Goal: Find specific page/section

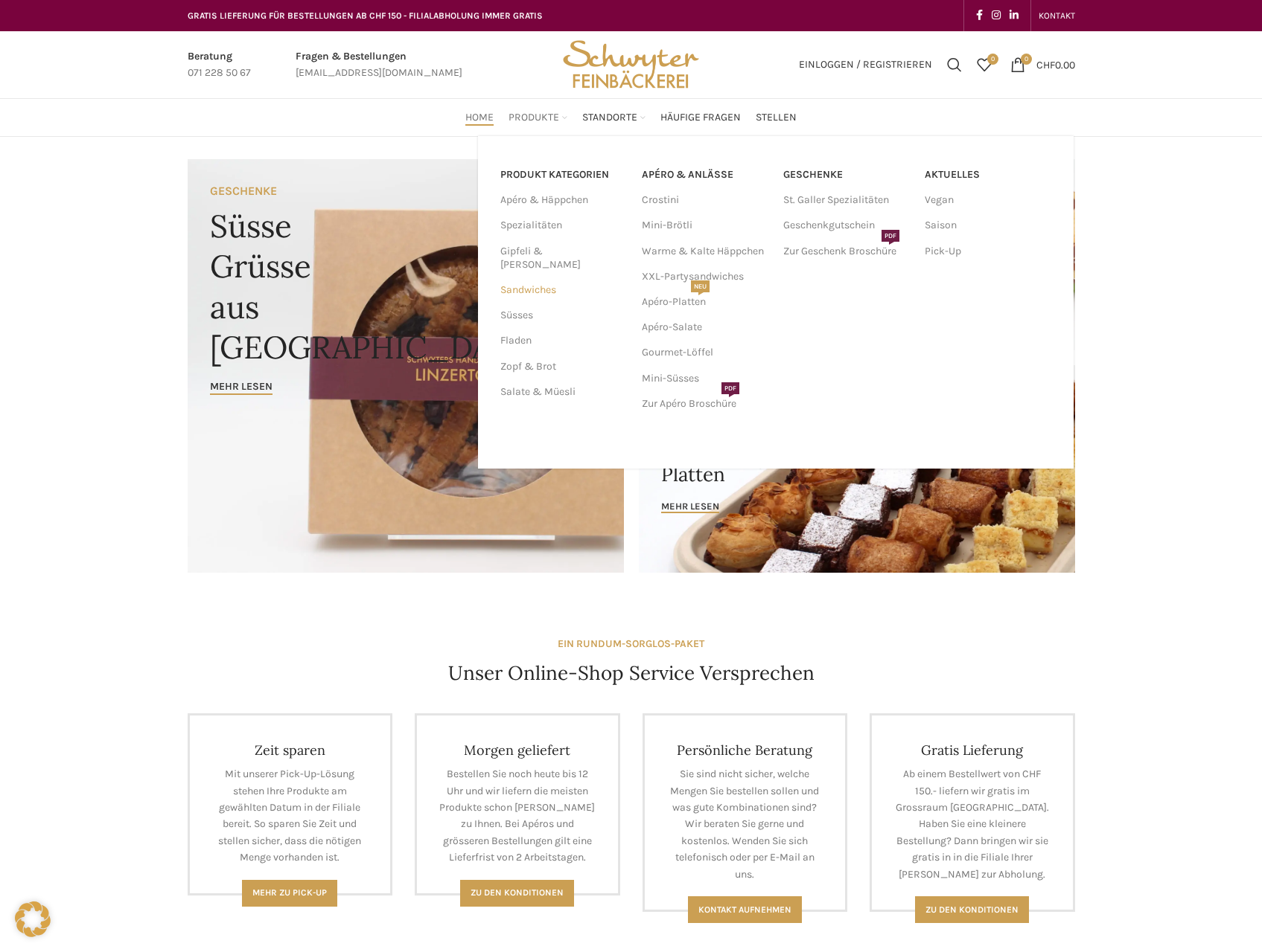
click at [548, 278] on link "Sandwiches" at bounding box center [561, 290] width 124 height 26
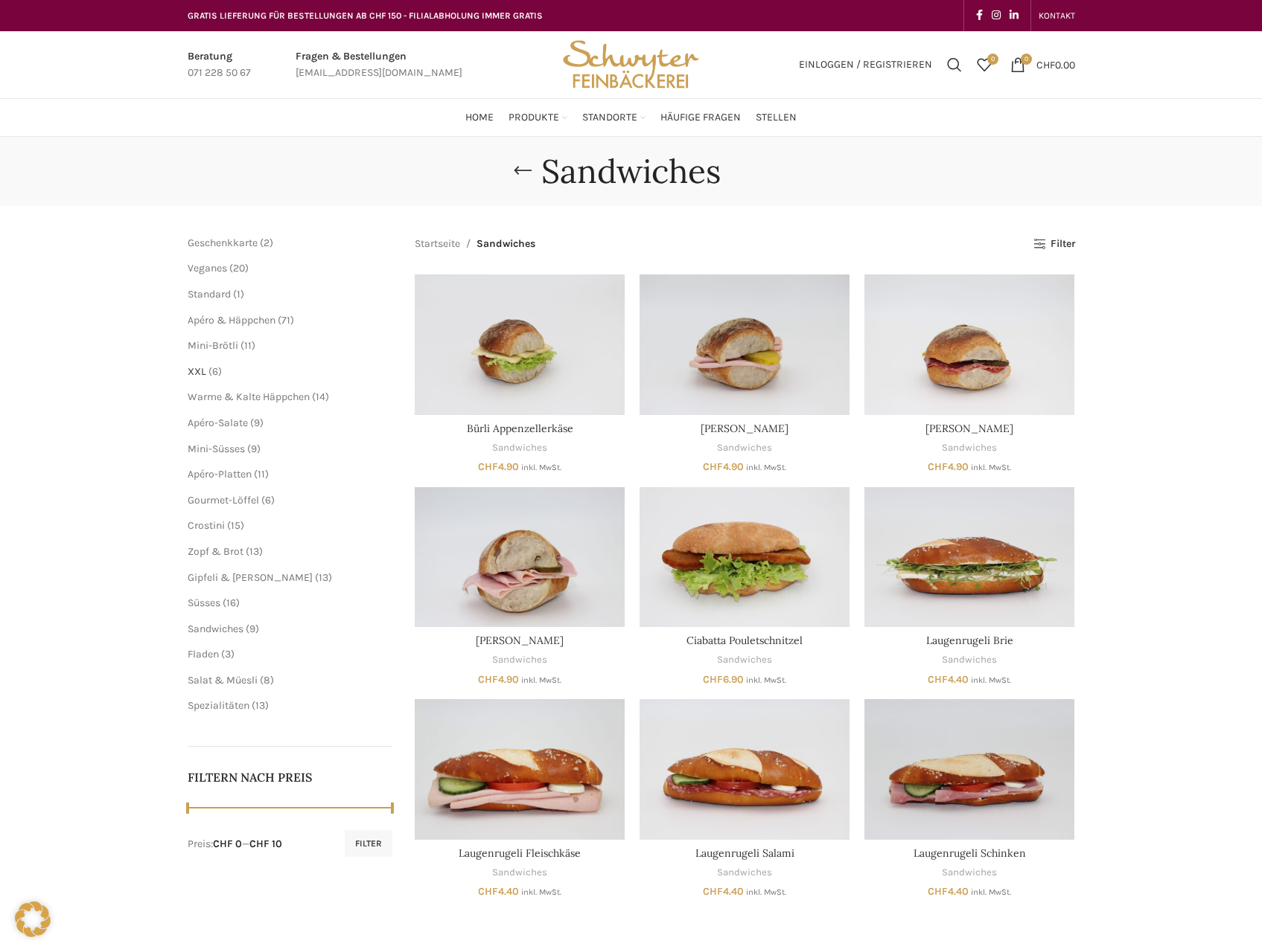
click at [204, 372] on span "XXL" at bounding box center [197, 371] width 19 height 12
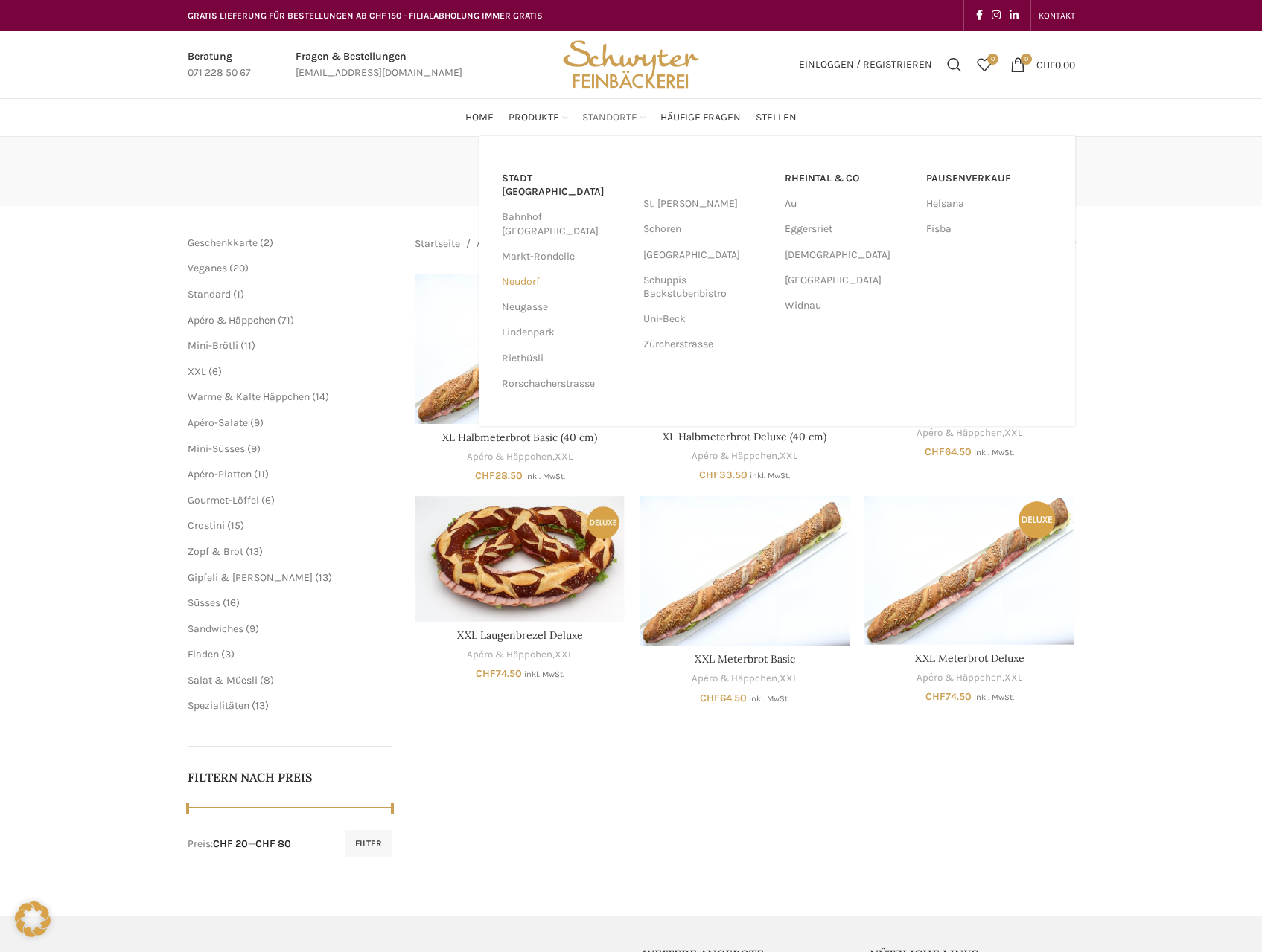
click at [517, 270] on link "Neudorf" at bounding box center [565, 282] width 127 height 26
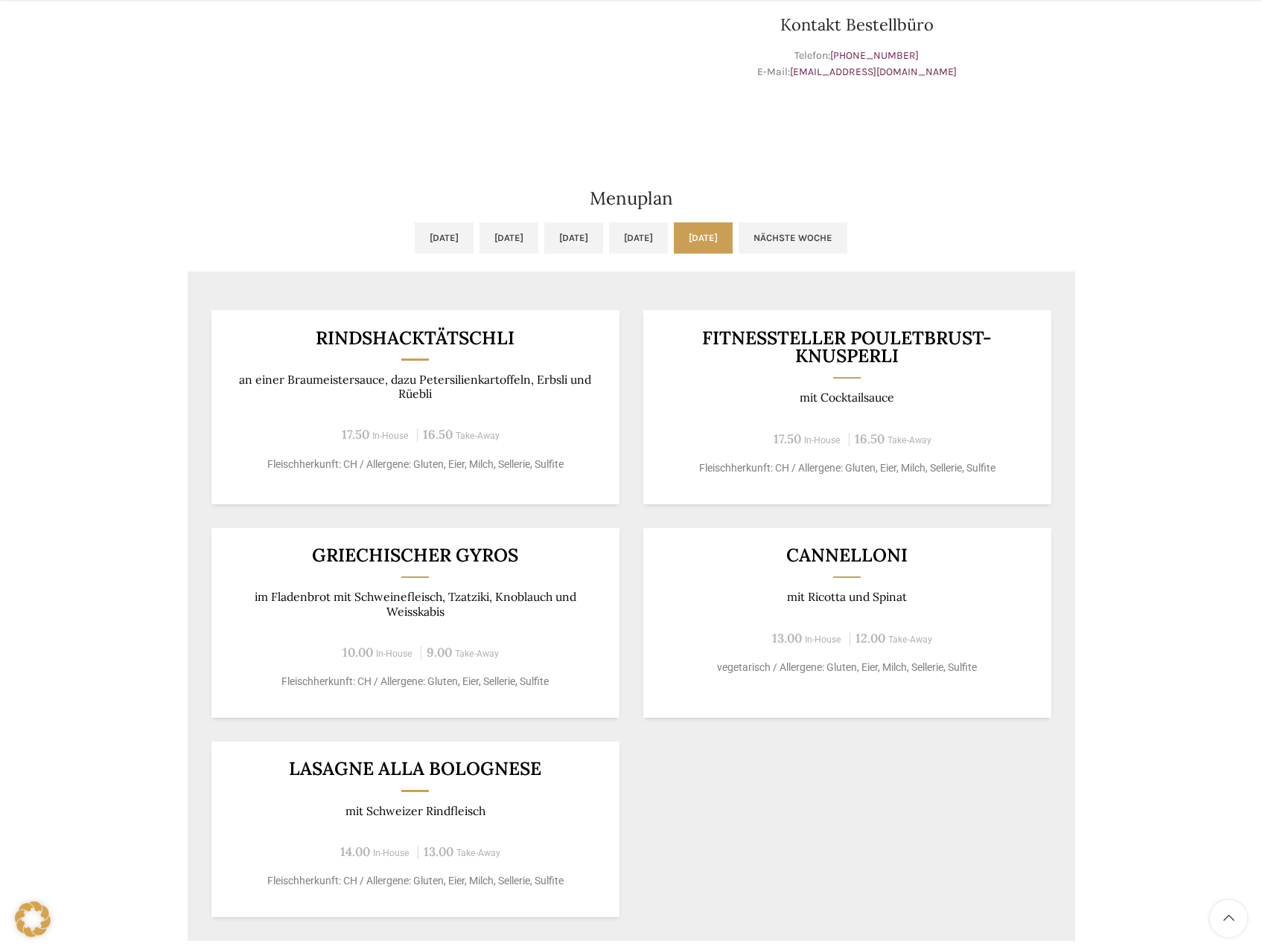
scroll to position [595, 0]
